Goal: Task Accomplishment & Management: Manage account settings

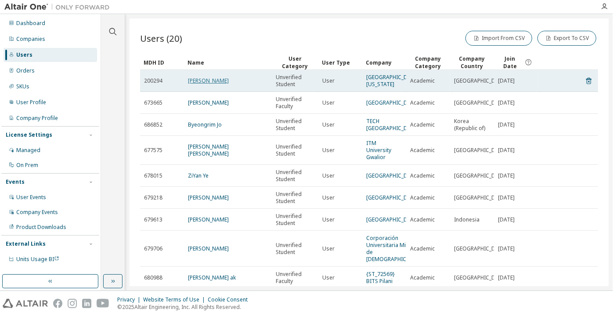
click at [223, 80] on link "Gunjan Rateria" at bounding box center [208, 80] width 41 height 7
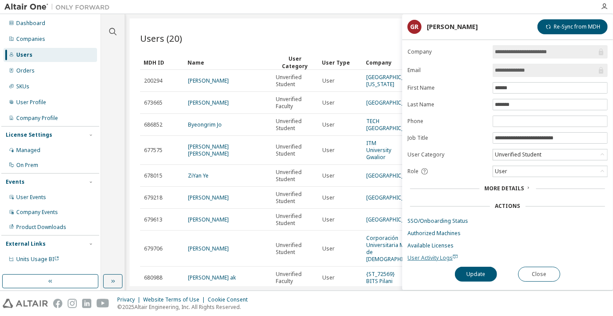
click at [444, 255] on span "User Activity Logs" at bounding box center [433, 257] width 51 height 7
drag, startPoint x: 426, startPoint y: 240, endPoint x: 419, endPoint y: 244, distance: 7.7
click at [419, 244] on link "Available Licenses" at bounding box center [508, 245] width 200 height 7
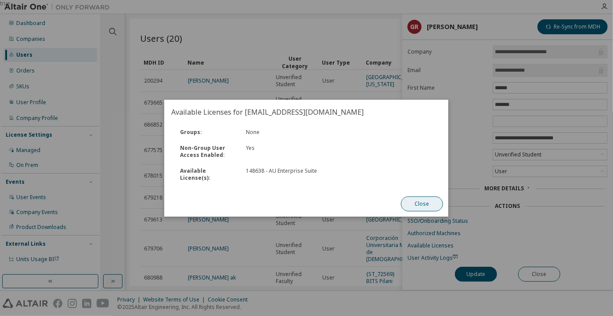
click at [403, 198] on button "Close" at bounding box center [422, 203] width 42 height 15
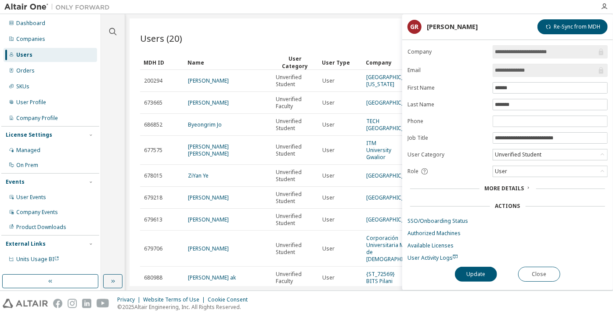
drag, startPoint x: 546, startPoint y: 69, endPoint x: 522, endPoint y: 73, distance: 23.6
click at [522, 73] on input "**********" at bounding box center [546, 70] width 102 height 9
click at [512, 70] on input "**********" at bounding box center [546, 70] width 102 height 9
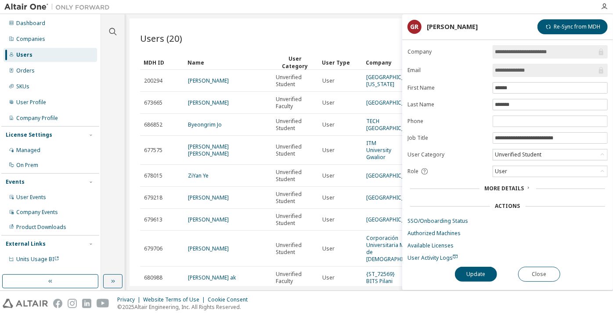
click at [512, 70] on input "**********" at bounding box center [546, 70] width 102 height 9
click at [531, 270] on button "Close" at bounding box center [539, 274] width 42 height 15
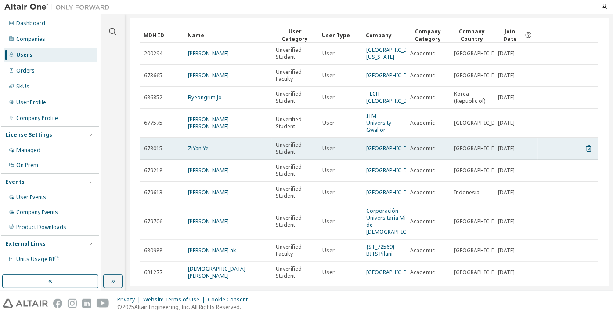
scroll to position [40, 0]
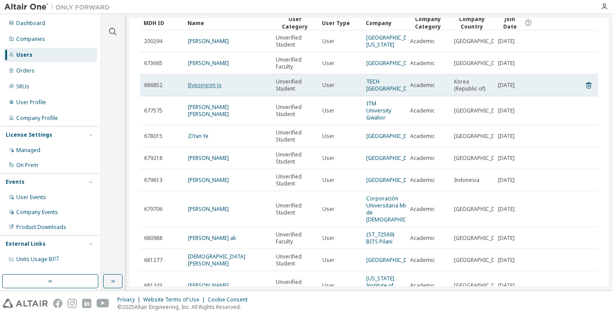
click at [195, 85] on link "Byeongrim Jo" at bounding box center [205, 84] width 34 height 7
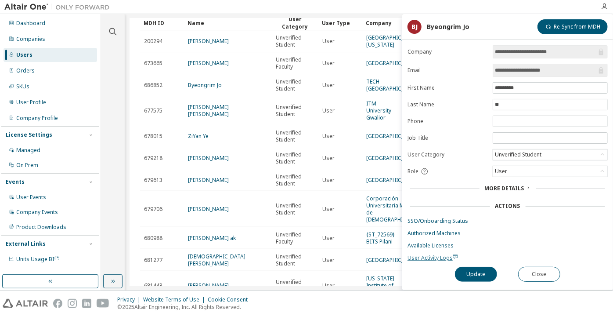
click at [445, 254] on span "User Activity Logs" at bounding box center [433, 257] width 51 height 7
drag, startPoint x: 571, startPoint y: 73, endPoint x: 491, endPoint y: 83, distance: 81.3
click at [491, 83] on form "**********" at bounding box center [508, 153] width 200 height 216
click at [521, 156] on div "Unverified Student" at bounding box center [518, 155] width 49 height 10
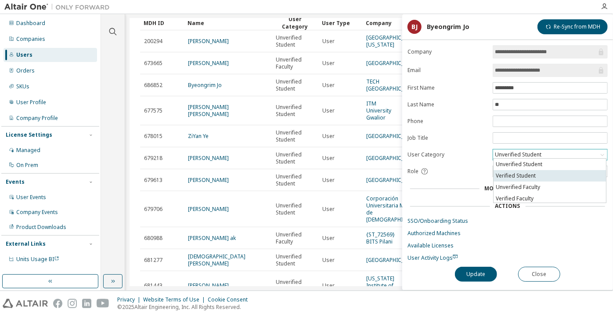
click at [519, 170] on li "Verified Student" at bounding box center [550, 175] width 112 height 11
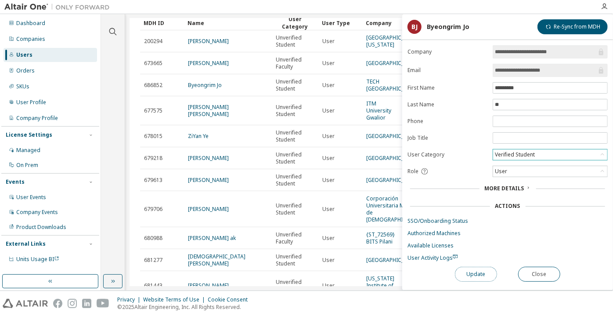
click at [475, 274] on button "Update" at bounding box center [476, 274] width 42 height 15
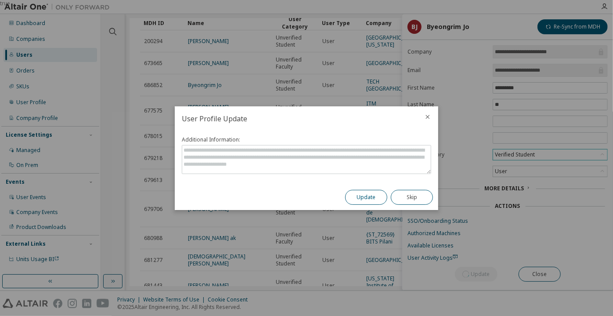
click at [380, 196] on button "Update" at bounding box center [366, 197] width 42 height 15
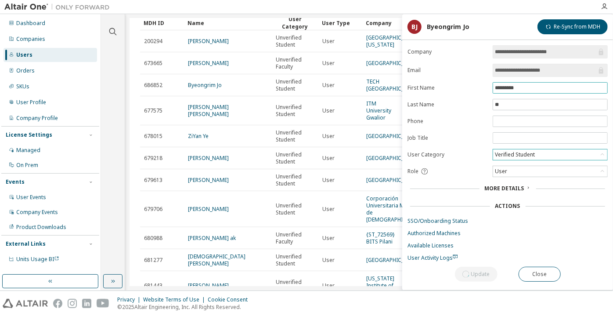
click at [511, 90] on input "*********" at bounding box center [550, 87] width 111 height 7
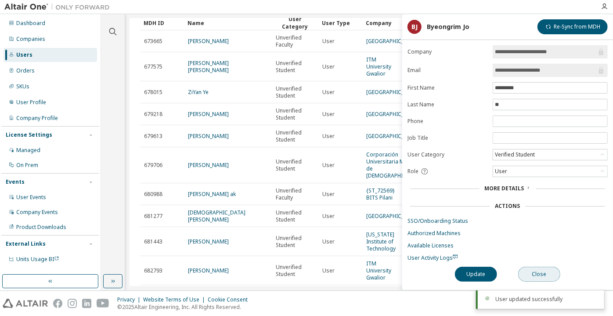
click at [528, 272] on button "Close" at bounding box center [539, 274] width 42 height 15
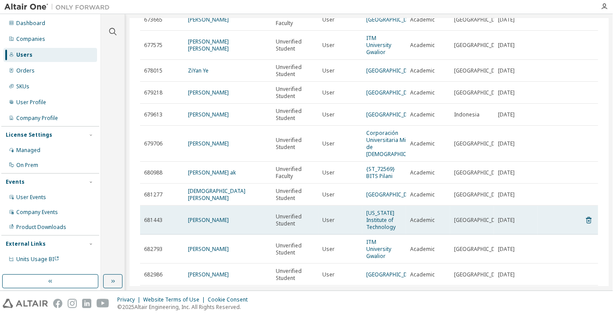
scroll to position [80, 0]
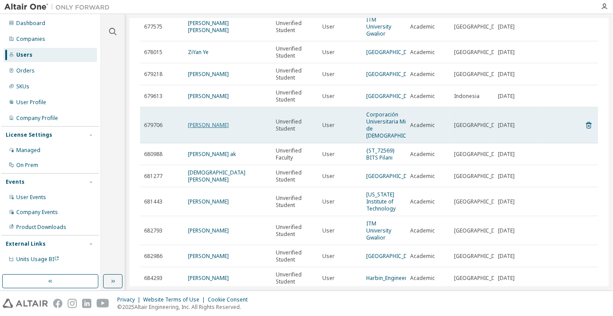
click at [195, 121] on link "Nuria Segovia-García" at bounding box center [208, 124] width 41 height 7
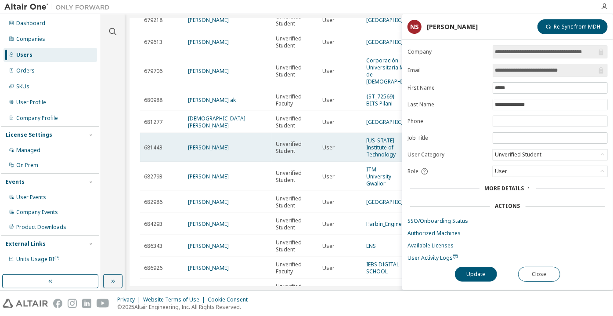
scroll to position [199, 0]
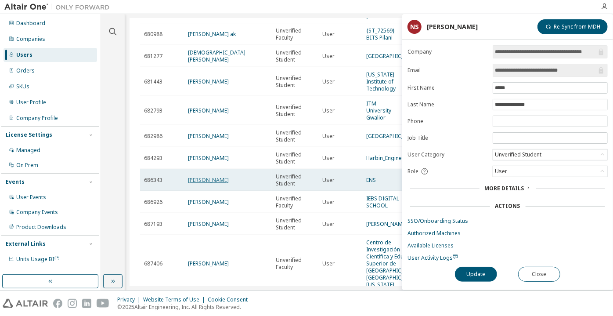
click at [207, 176] on link "[PERSON_NAME]" at bounding box center [208, 179] width 41 height 7
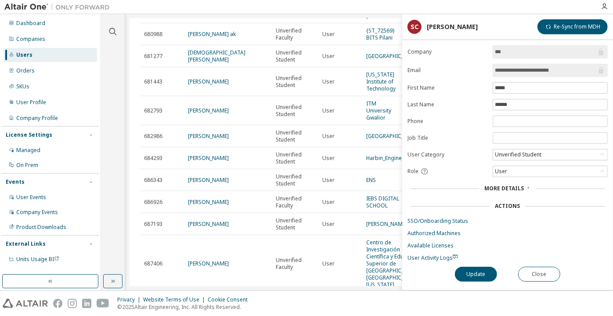
drag, startPoint x: 564, startPoint y: 69, endPoint x: 533, endPoint y: 71, distance: 31.3
click at [533, 71] on input "**********" at bounding box center [546, 70] width 102 height 9
click at [422, 254] on span "User Activity Logs" at bounding box center [433, 257] width 51 height 7
click at [531, 271] on button "Close" at bounding box center [539, 274] width 42 height 15
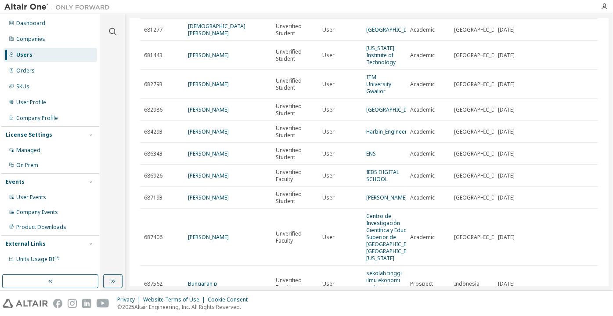
scroll to position [279, 0]
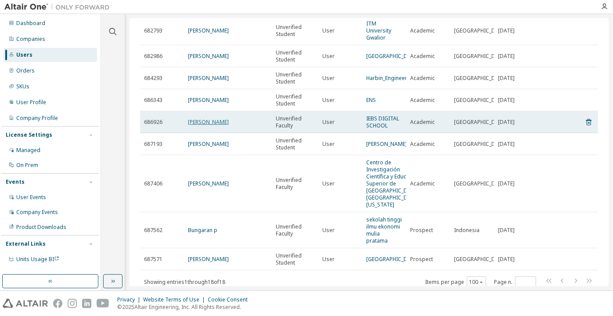
click at [204, 118] on link "Antonio Pabón" at bounding box center [208, 121] width 41 height 7
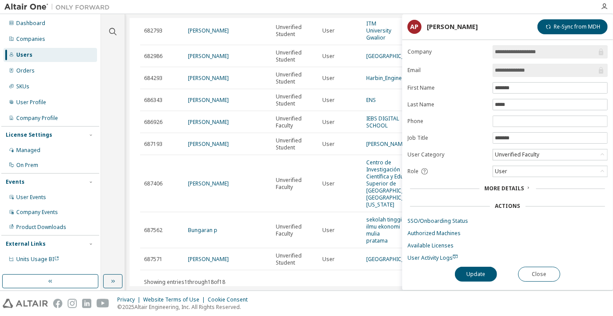
drag, startPoint x: 536, startPoint y: 69, endPoint x: 518, endPoint y: 73, distance: 18.4
click at [518, 73] on input "**********" at bounding box center [546, 70] width 102 height 9
click at [541, 269] on button "Close" at bounding box center [539, 274] width 42 height 15
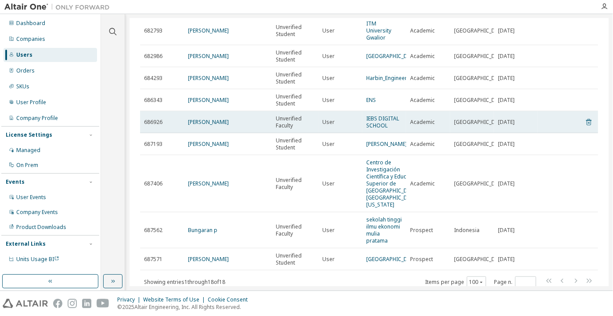
click at [585, 117] on icon at bounding box center [589, 122] width 8 height 11
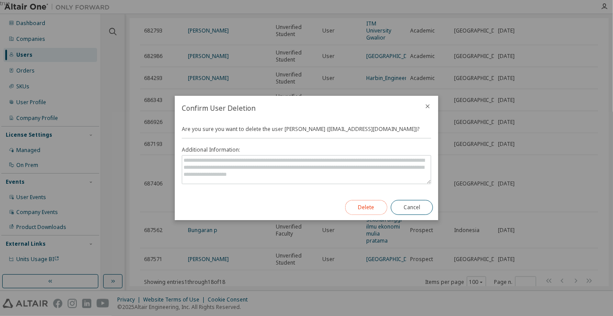
click at [375, 206] on button "Delete" at bounding box center [366, 207] width 42 height 15
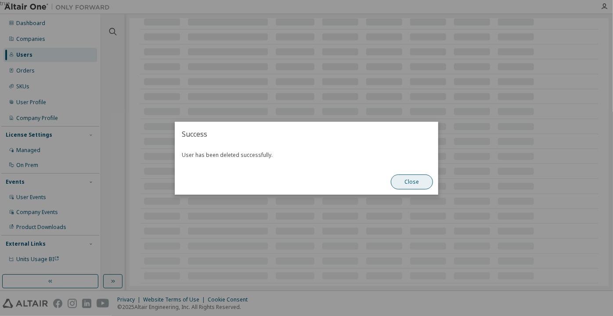
scroll to position [268, 0]
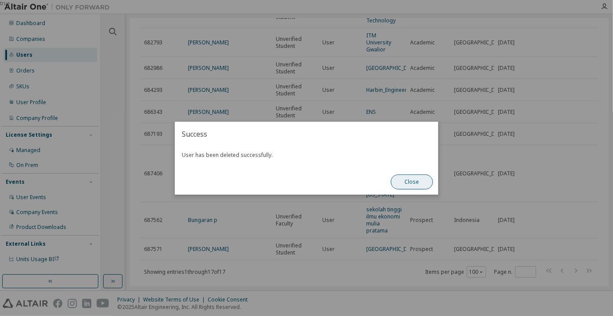
click at [399, 182] on button "Close" at bounding box center [412, 181] width 42 height 15
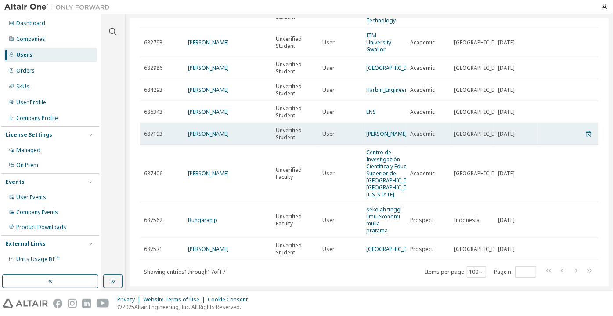
click at [237, 123] on td "SREENIVASULU HARIJANA" at bounding box center [228, 134] width 88 height 22
click at [229, 130] on link "SREENIVASULU HARIJANA" at bounding box center [208, 133] width 41 height 7
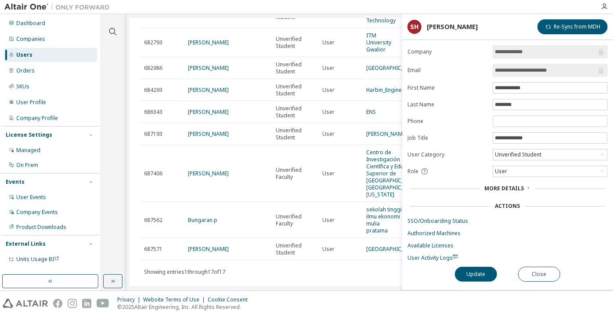
drag, startPoint x: 573, startPoint y: 69, endPoint x: 531, endPoint y: 68, distance: 41.3
click at [531, 68] on input "**********" at bounding box center [546, 70] width 102 height 9
click at [540, 274] on button "Close" at bounding box center [539, 274] width 42 height 15
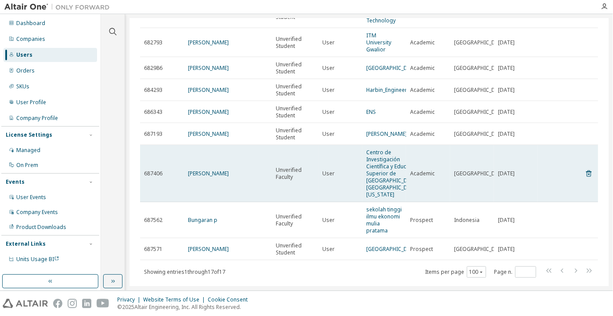
click at [214, 153] on td "Rene Rodriguez" at bounding box center [228, 173] width 88 height 57
click at [213, 170] on link "Rene Rodriguez" at bounding box center [208, 173] width 41 height 7
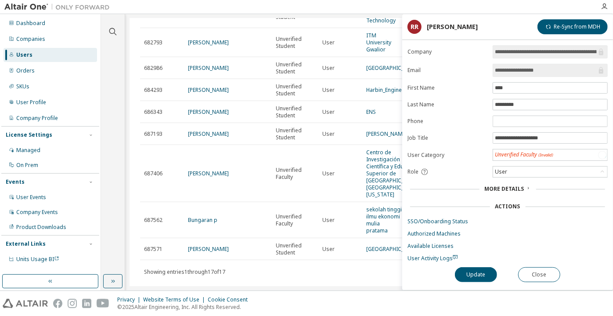
drag, startPoint x: 550, startPoint y: 69, endPoint x: 521, endPoint y: 70, distance: 29.0
click at [521, 70] on input "**********" at bounding box center [546, 70] width 102 height 9
click at [528, 270] on button "Close" at bounding box center [539, 274] width 42 height 15
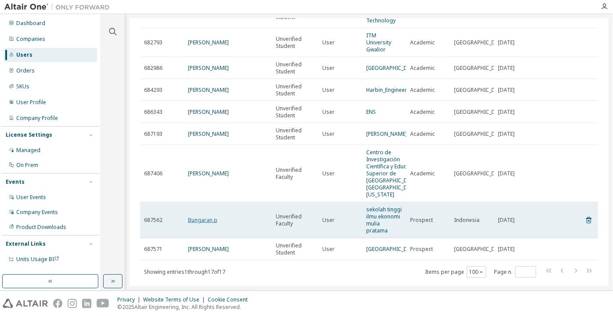
click at [211, 216] on link "Bungaran p" at bounding box center [202, 219] width 29 height 7
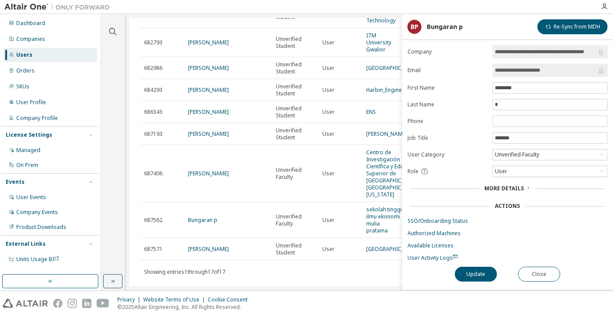
drag, startPoint x: 563, startPoint y: 68, endPoint x: 524, endPoint y: 71, distance: 38.4
click at [524, 71] on input "**********" at bounding box center [546, 70] width 102 height 9
click at [527, 271] on button "Close" at bounding box center [539, 274] width 42 height 15
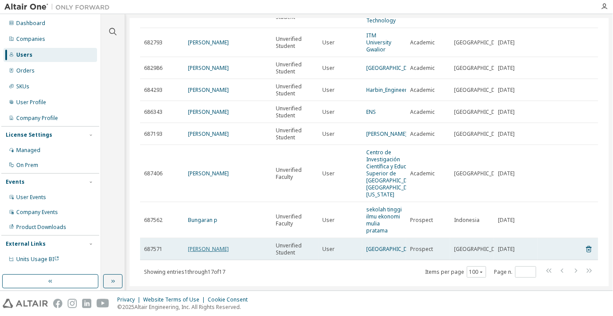
click at [206, 245] on link "Anas Issa" at bounding box center [208, 248] width 41 height 7
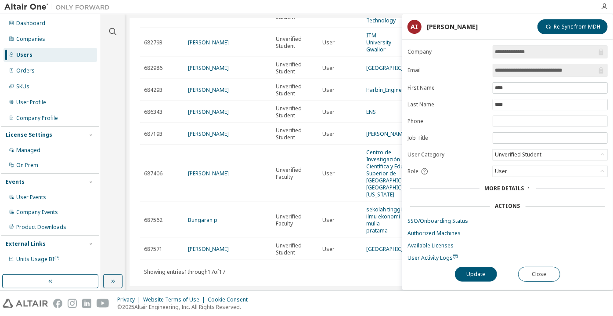
drag, startPoint x: 582, startPoint y: 70, endPoint x: 522, endPoint y: 74, distance: 59.9
click at [522, 74] on span "**********" at bounding box center [550, 70] width 115 height 13
click at [537, 271] on button "Close" at bounding box center [539, 274] width 42 height 15
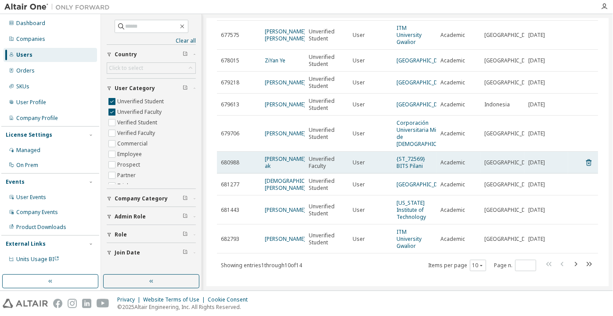
scroll to position [71, 0]
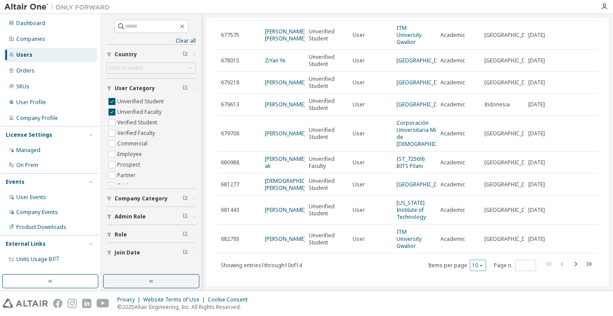
click at [474, 262] on button "10" at bounding box center [478, 265] width 12 height 7
click at [471, 242] on div "100" at bounding box center [474, 245] width 70 height 11
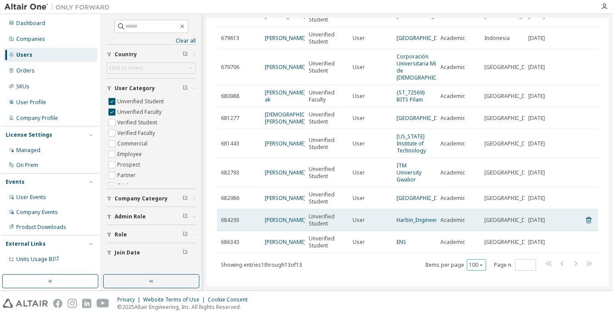
scroll to position [0, 0]
